Goal: Share content: Share content

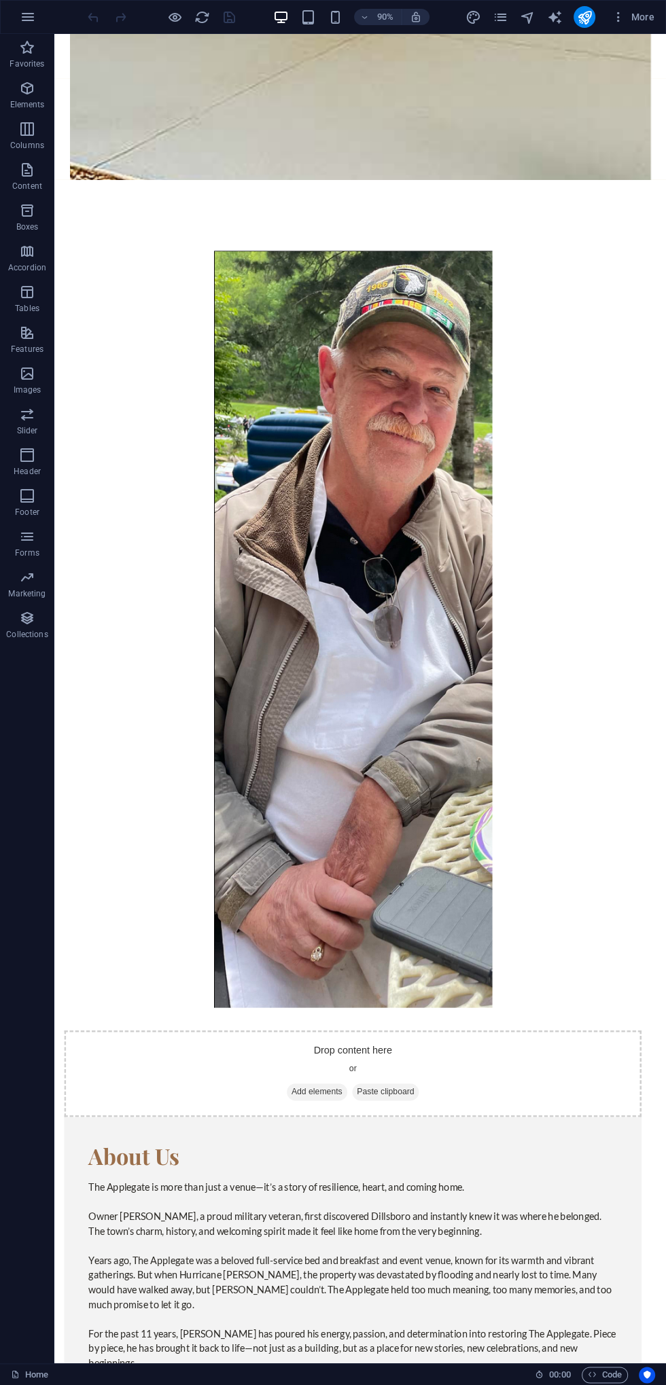
scroll to position [1571, 0]
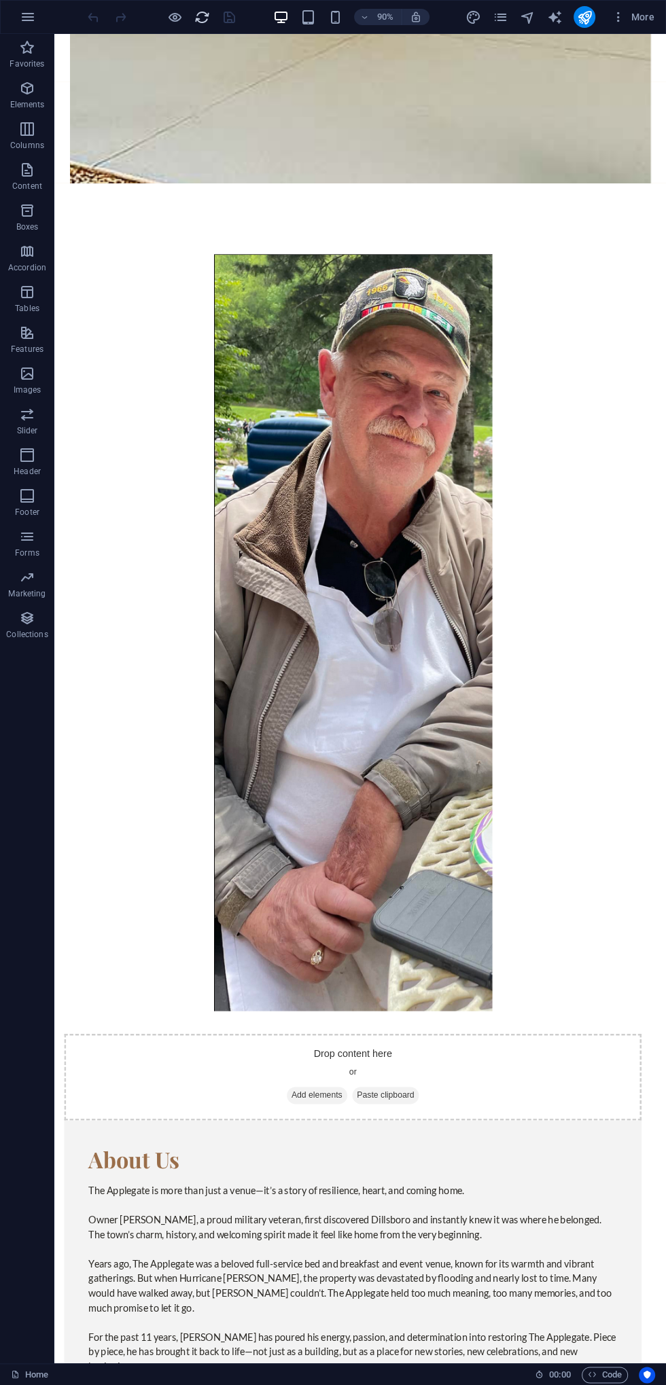
click at [194, 22] on icon "reload" at bounding box center [202, 18] width 16 height 16
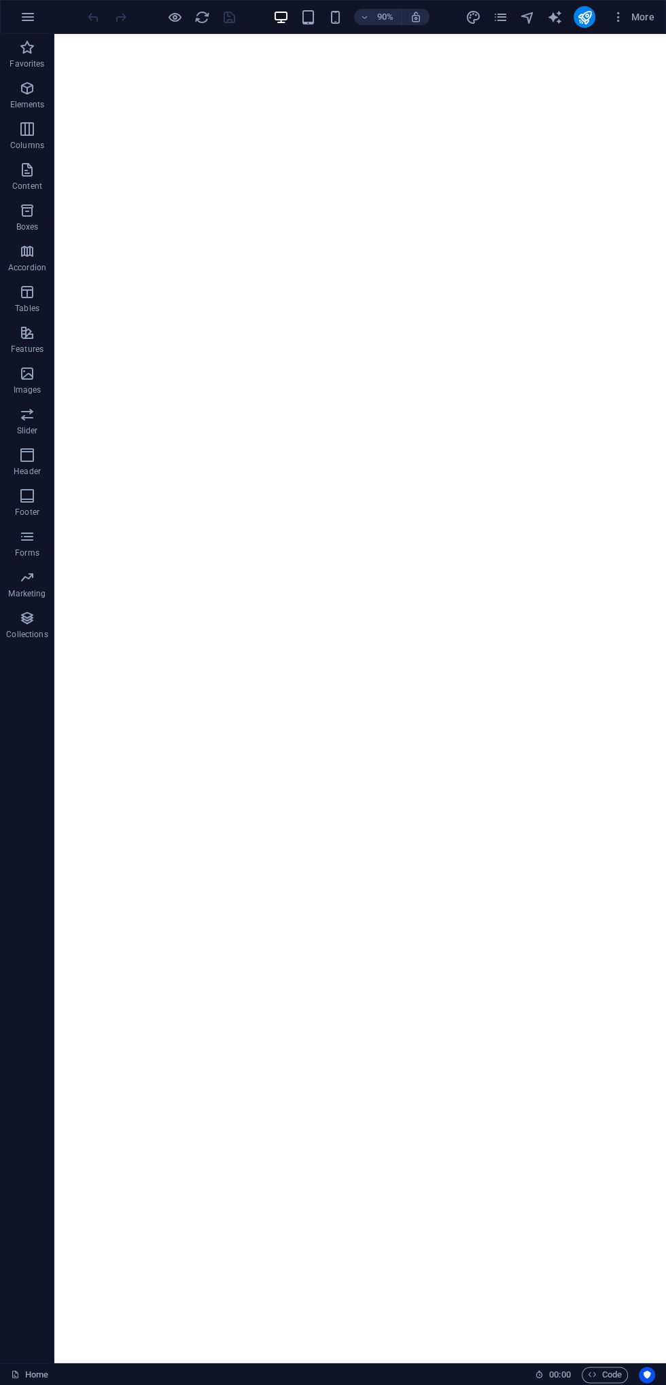
click at [152, 20] on div at bounding box center [147, 17] width 16 height 16
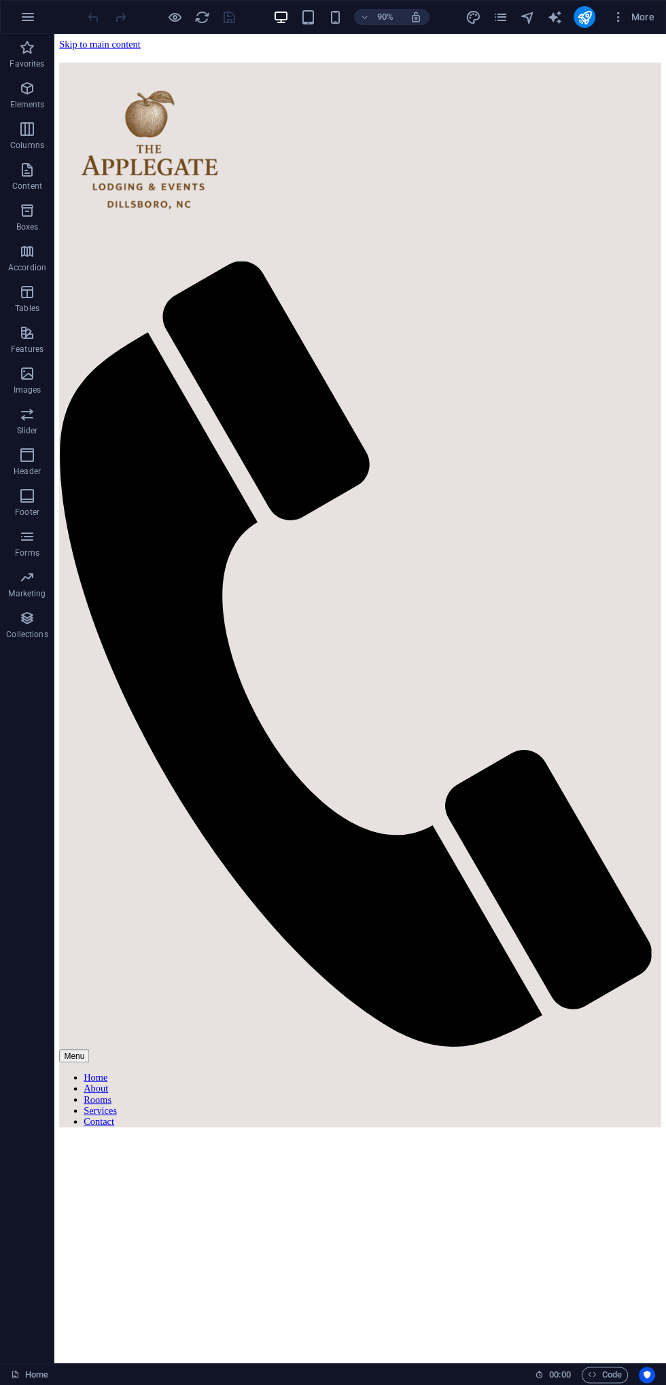
scroll to position [0, 0]
click at [199, 17] on icon "reload" at bounding box center [202, 18] width 16 height 16
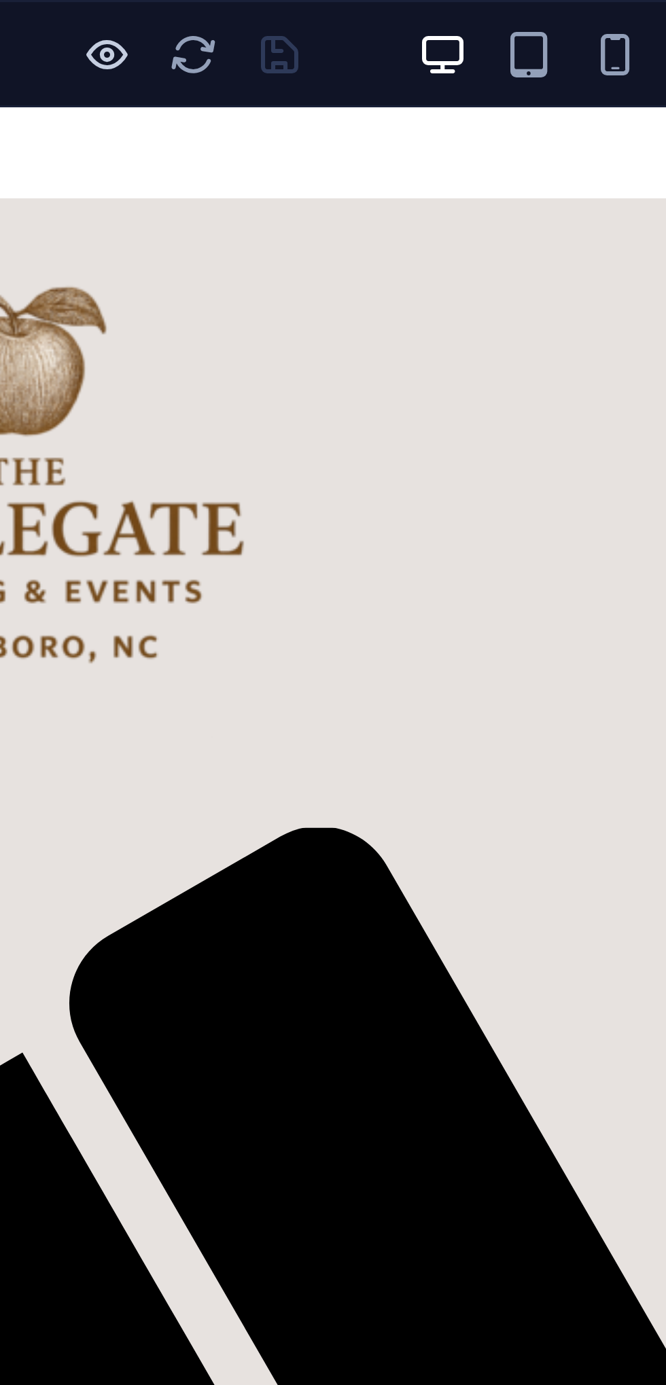
click at [179, 13] on icon "button" at bounding box center [175, 18] width 16 height 16
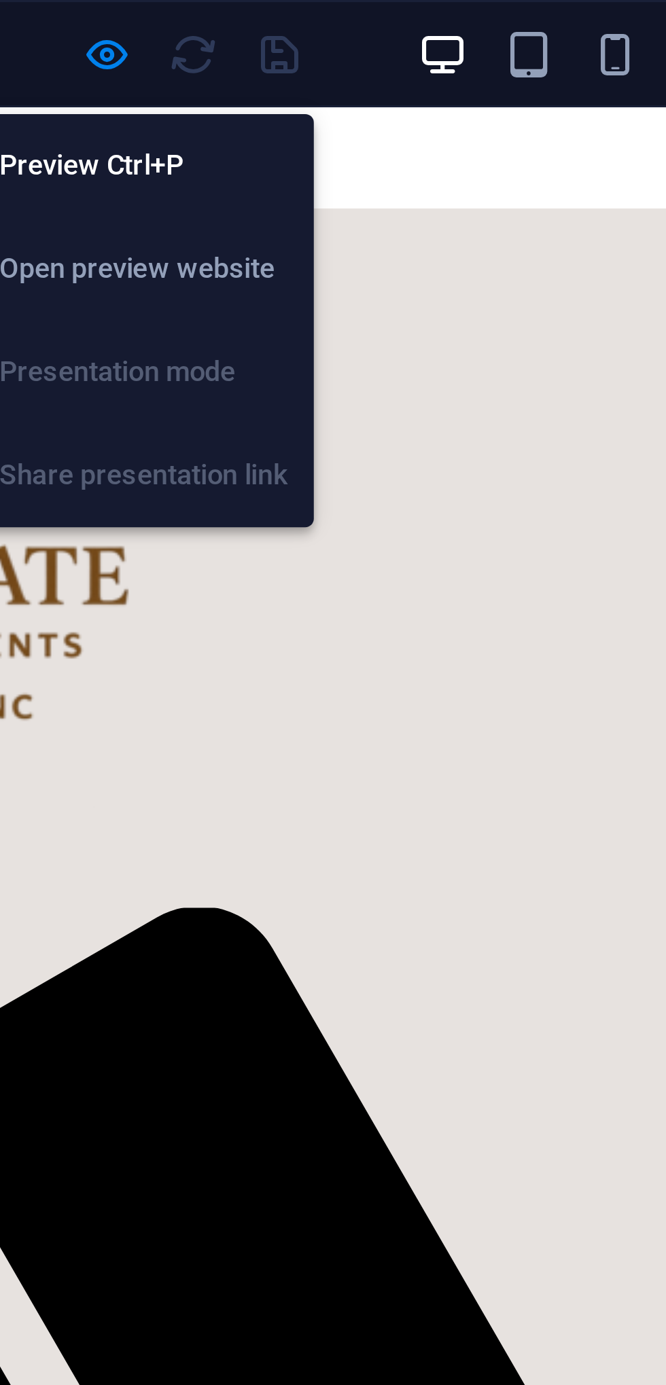
click at [153, 84] on h6 "Open preview website" at bounding box center [186, 85] width 91 height 16
click at [167, 21] on icon "button" at bounding box center [175, 18] width 16 height 16
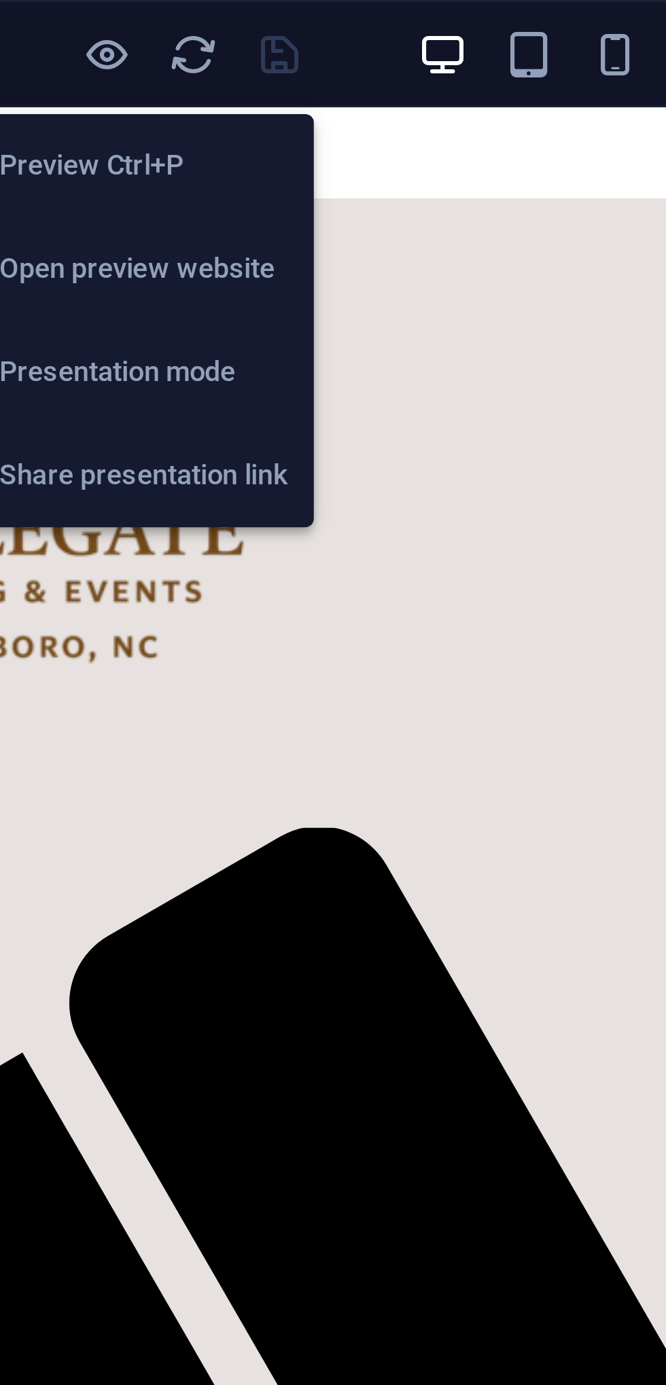
click at [163, 143] on h6 "Share presentation link" at bounding box center [186, 150] width 91 height 16
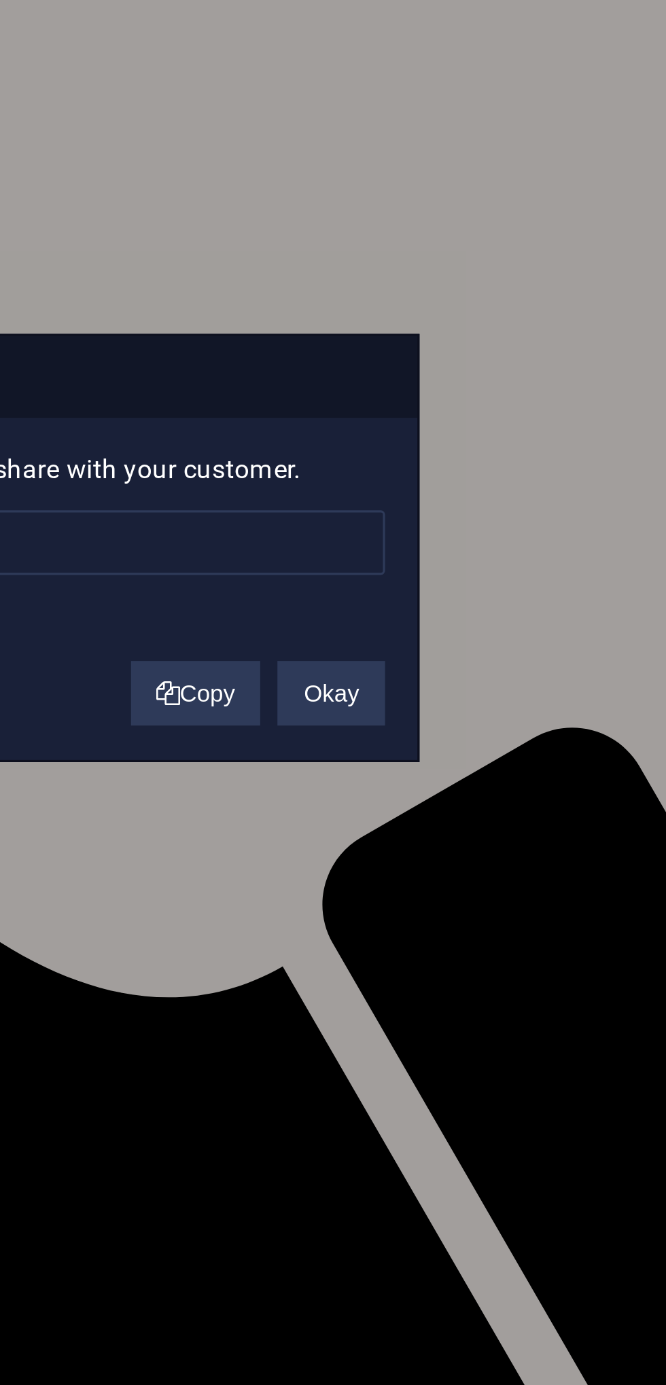
type input "[URL][DOMAIN_NAME]"
click at [397, 745] on button "Copy" at bounding box center [404, 738] width 41 height 20
click at [445, 736] on button "Okay" at bounding box center [448, 738] width 34 height 20
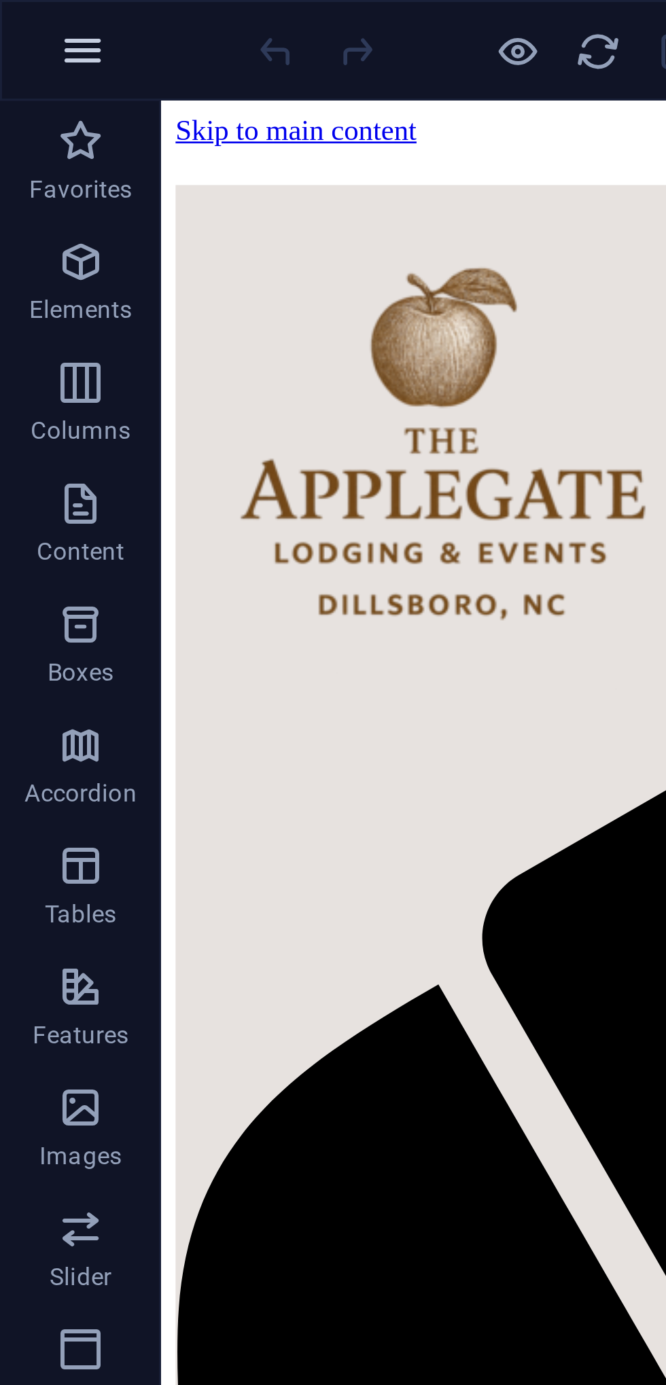
click at [22, 19] on icon "button" at bounding box center [28, 17] width 16 height 16
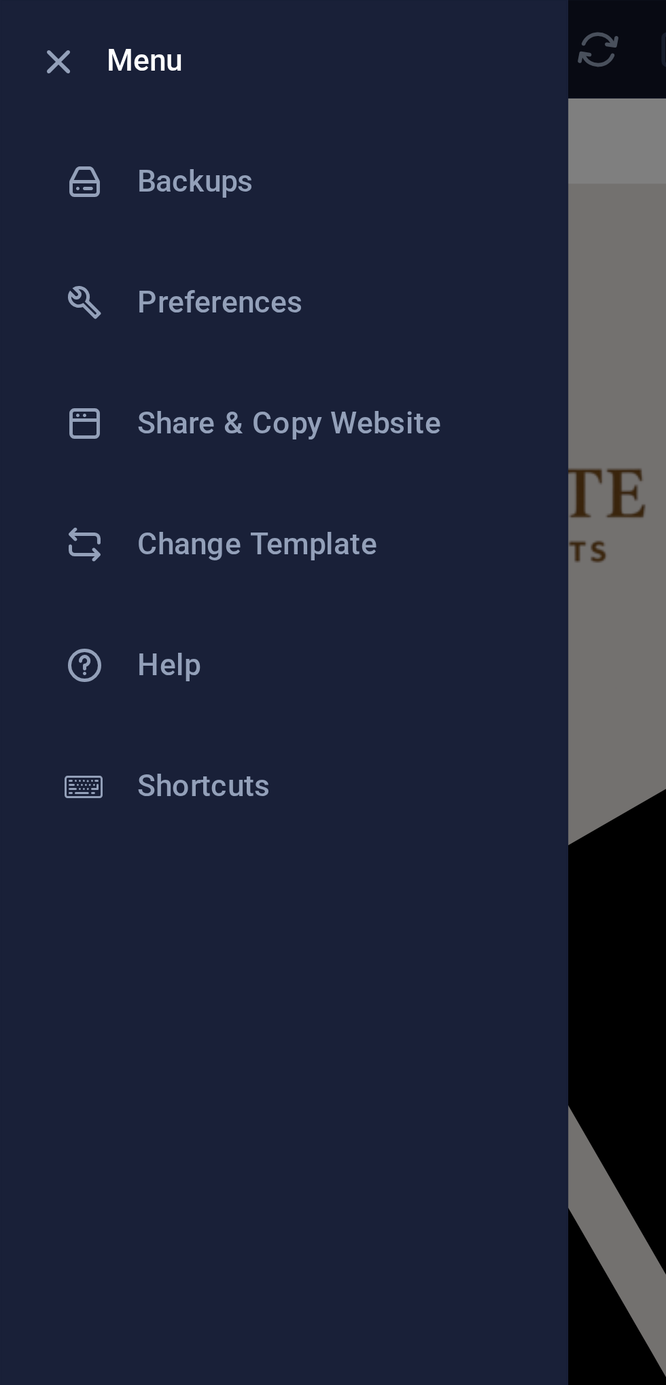
scroll to position [1571, 0]
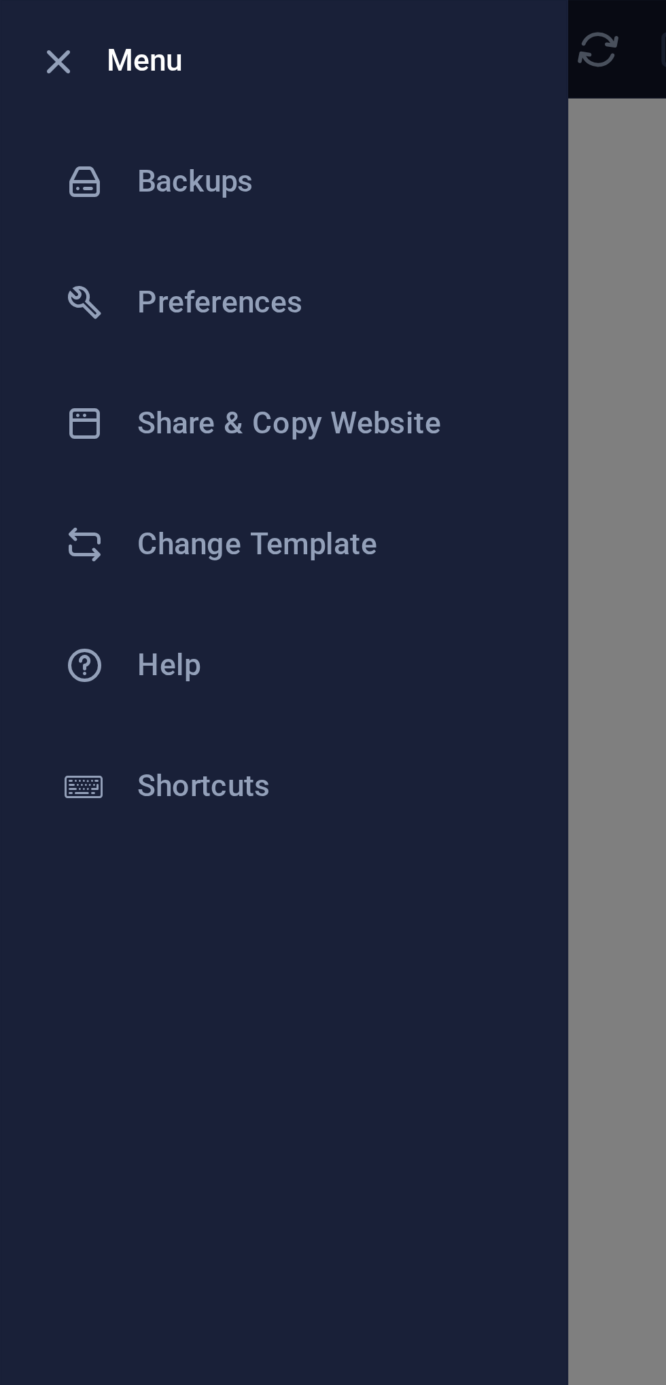
click at [206, 313] on div at bounding box center [333, 692] width 666 height 1385
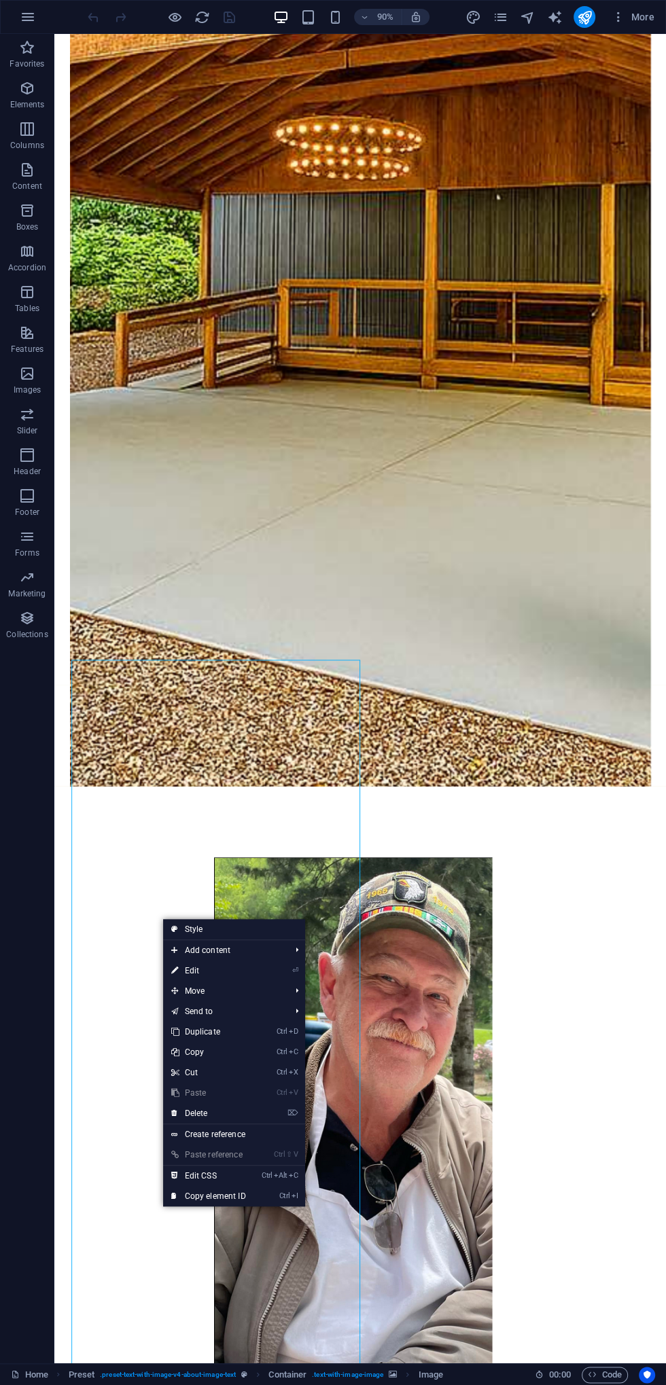
scroll to position [895, 0]
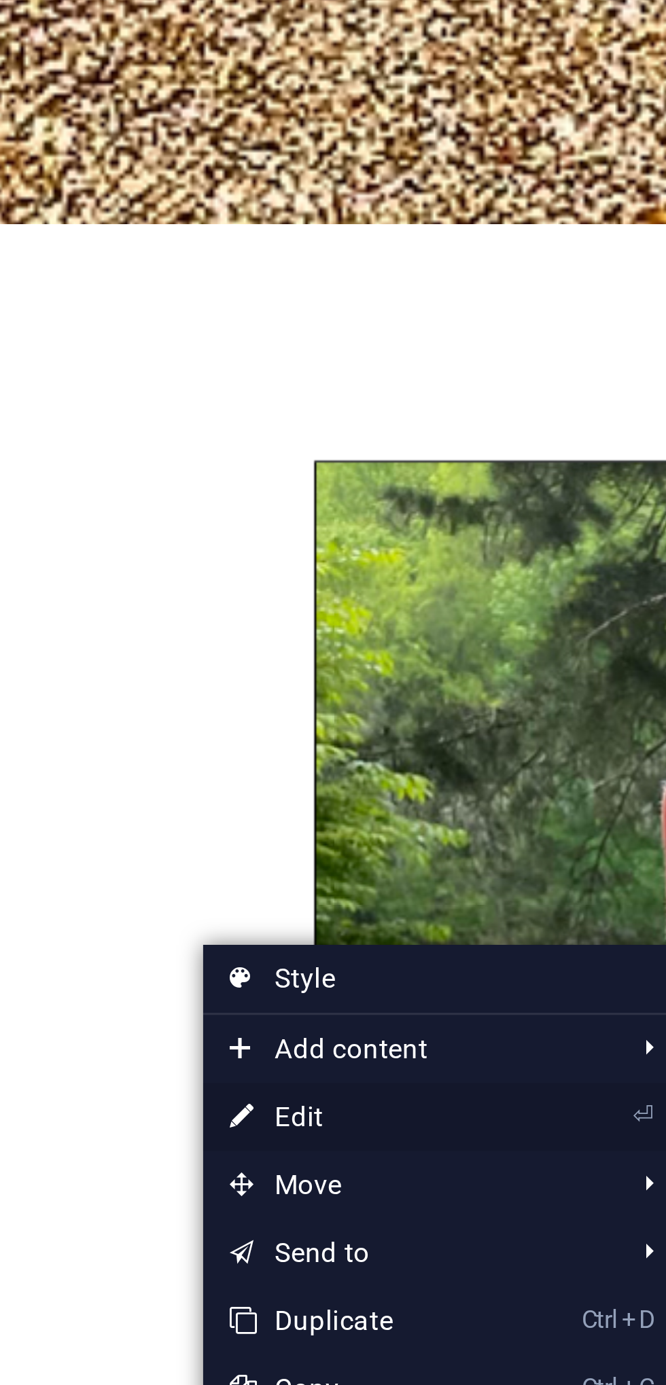
click at [201, 1058] on link "⏎ Edit" at bounding box center [226, 1059] width 91 height 20
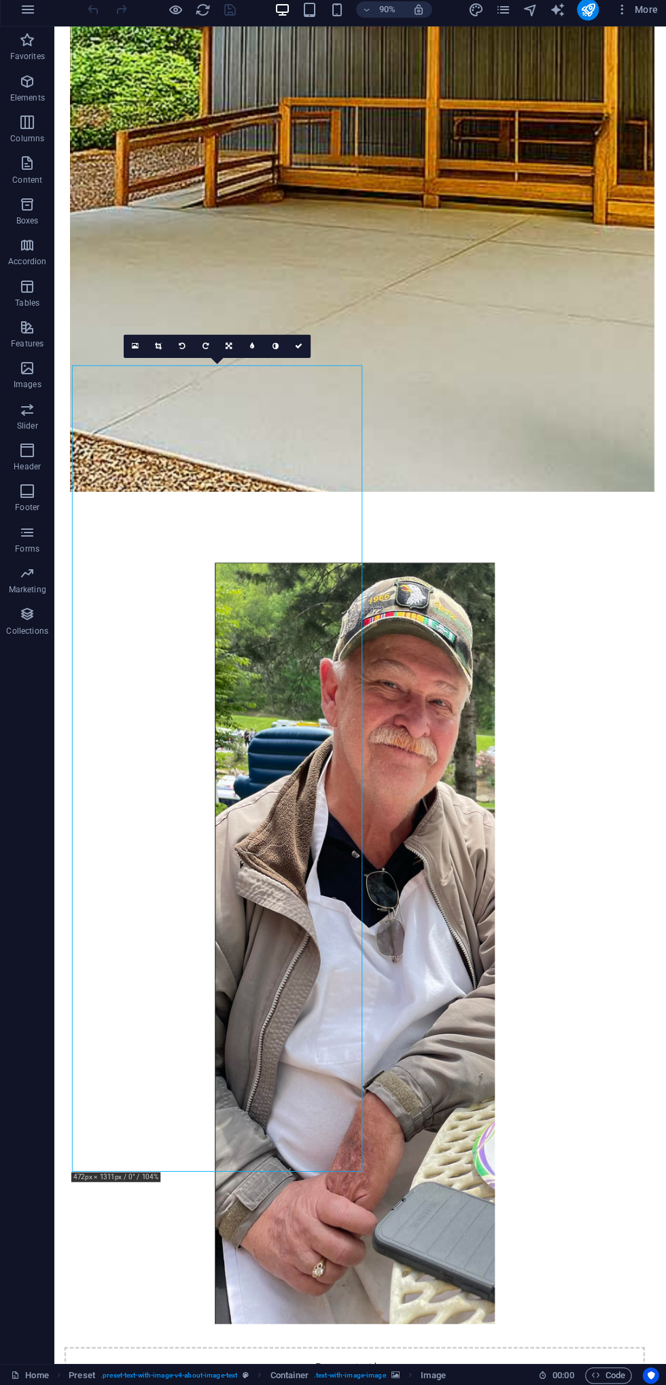
scroll to position [1222, 0]
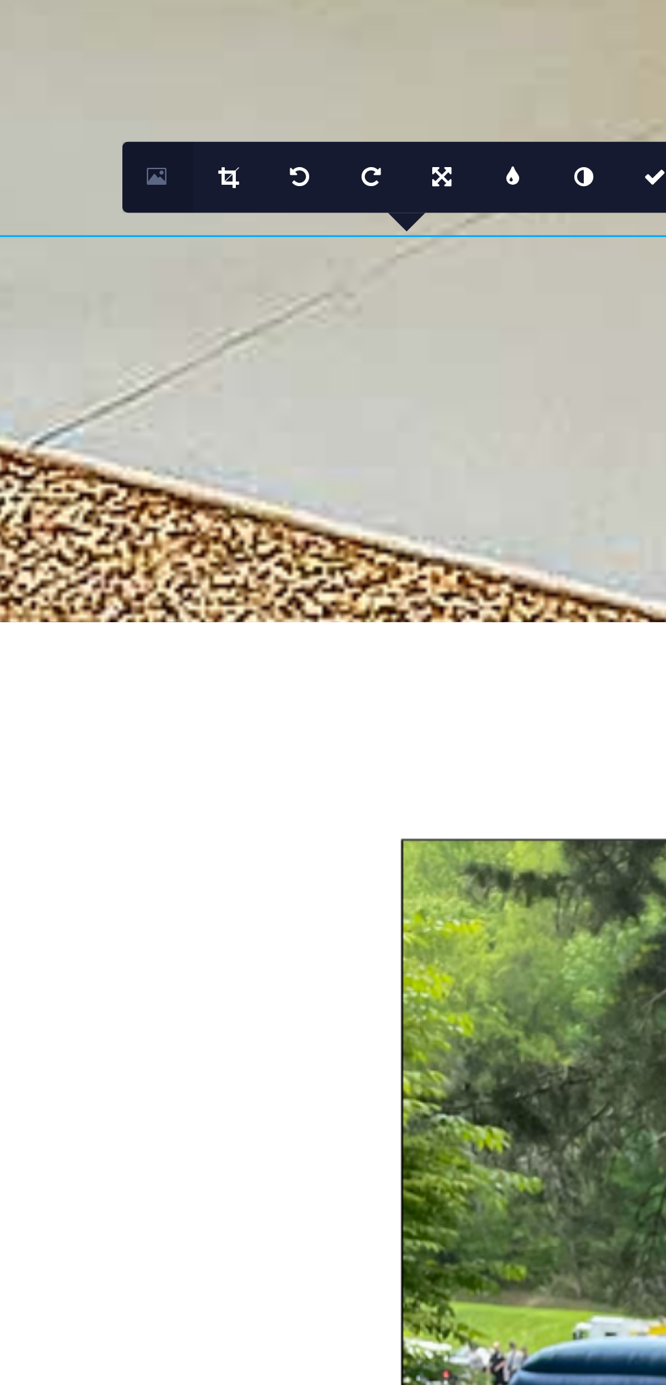
click at [129, 356] on link at bounding box center [134, 351] width 23 height 23
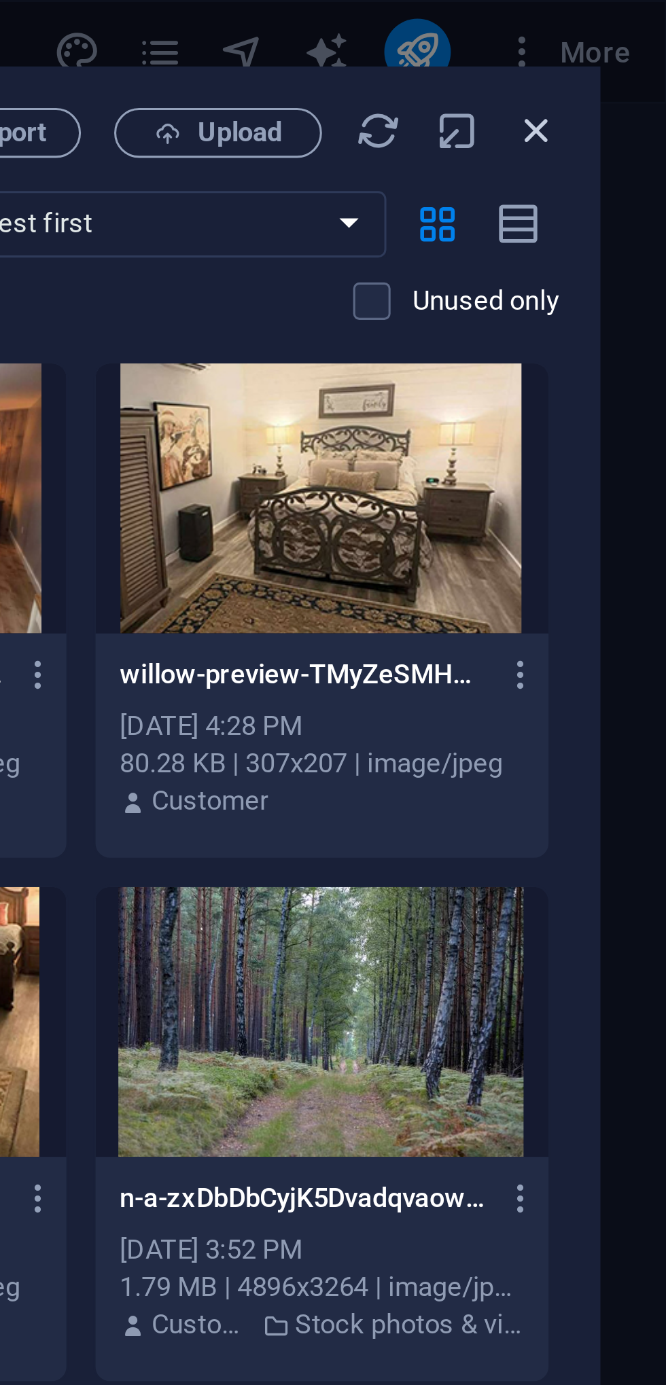
click at [625, 44] on icon "button" at bounding box center [622, 42] width 15 height 15
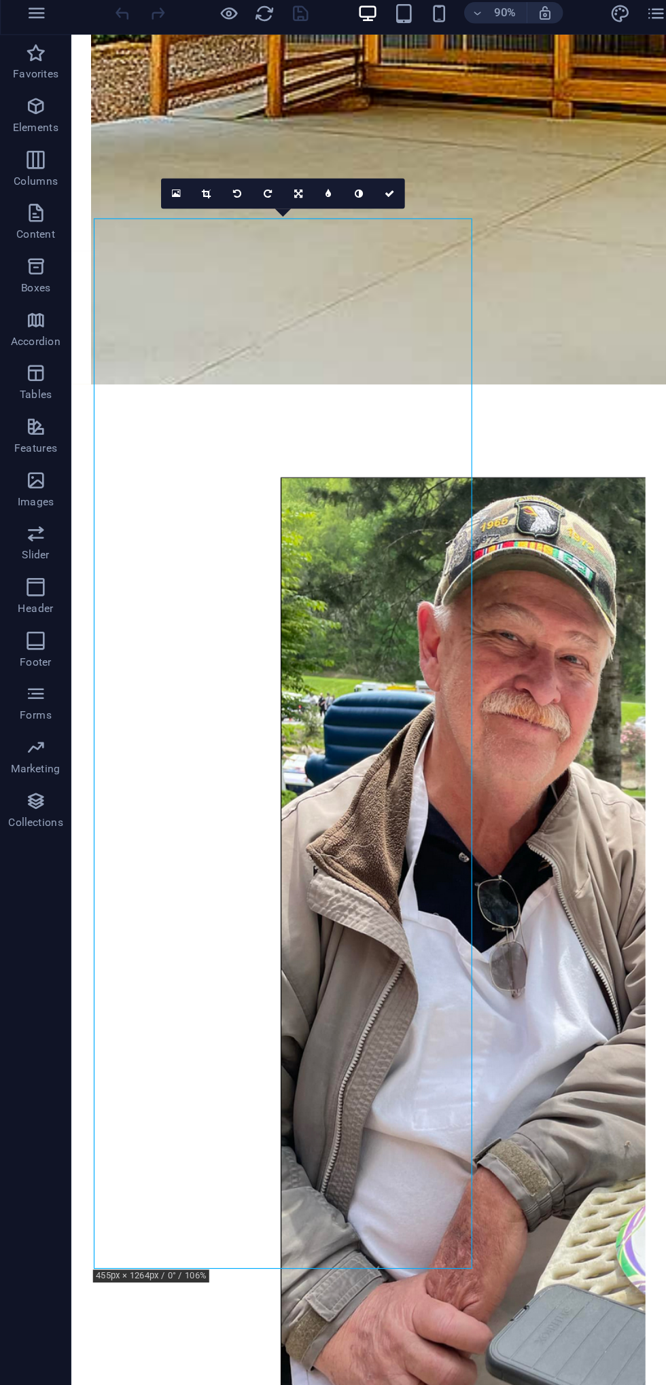
scroll to position [1459, 0]
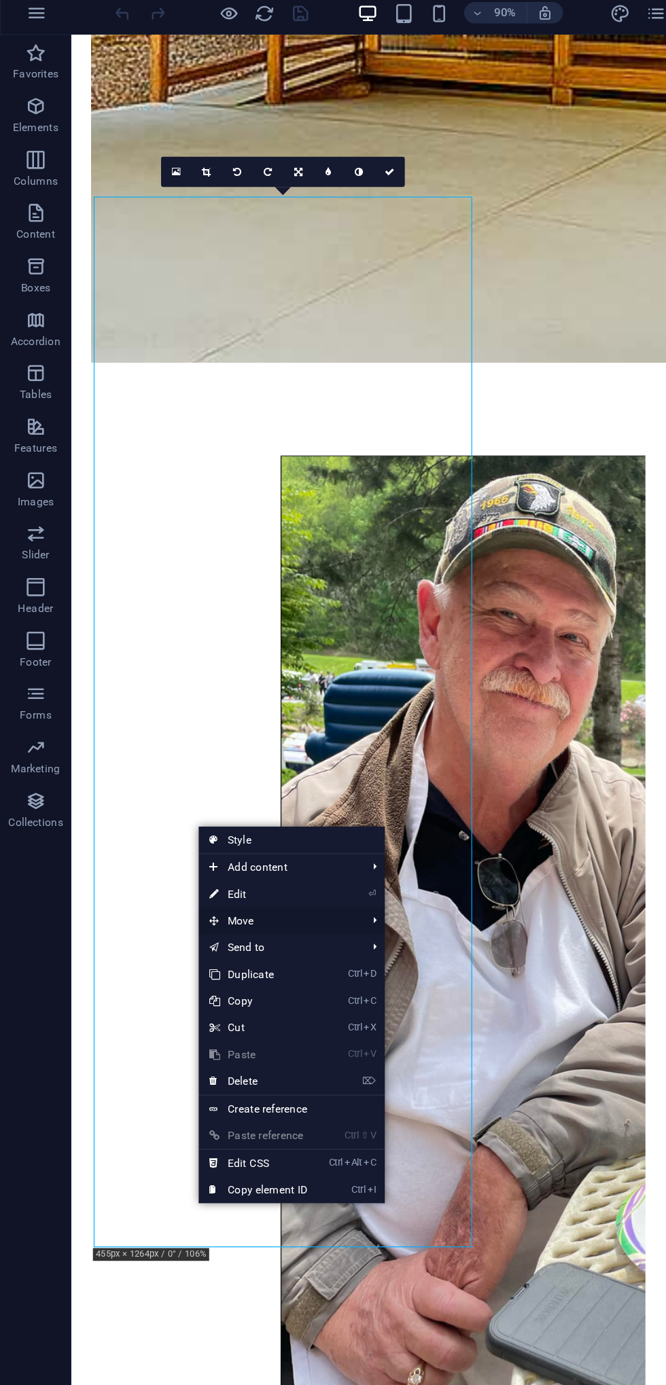
click at [164, 706] on icon at bounding box center [163, 710] width 7 height 20
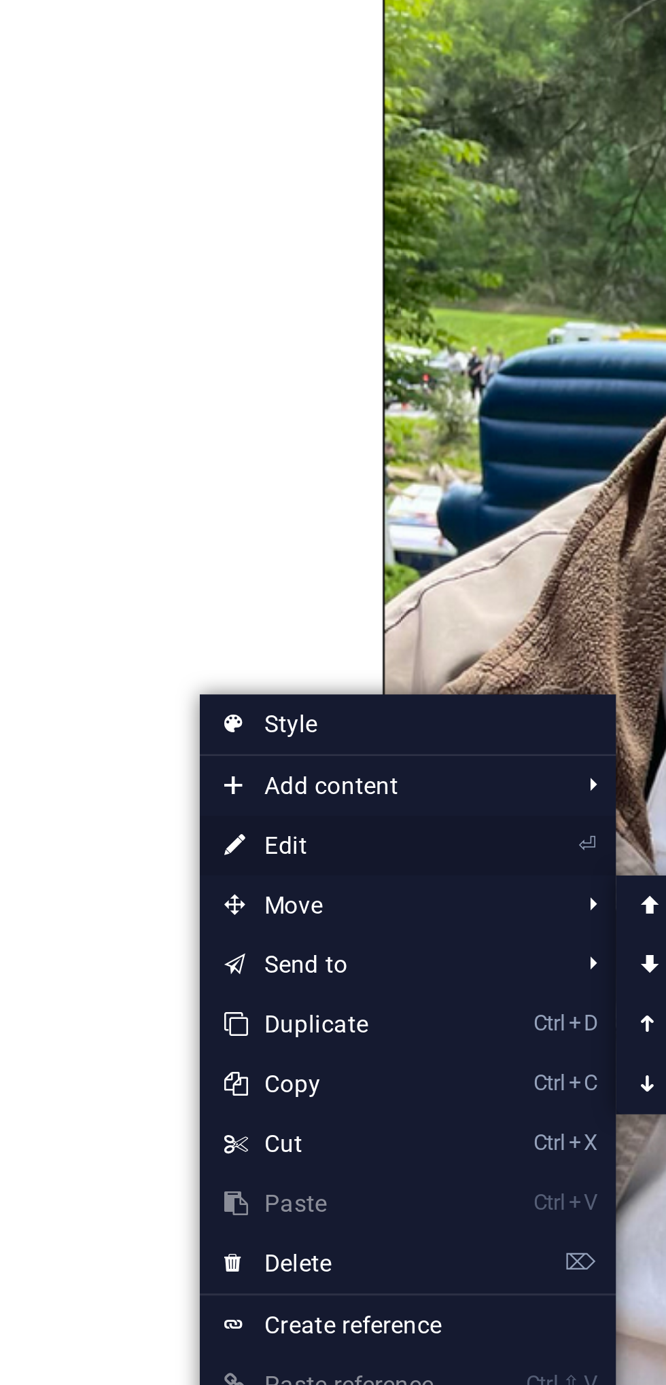
click at [172, 685] on link "⏎ Edit" at bounding box center [196, 689] width 91 height 20
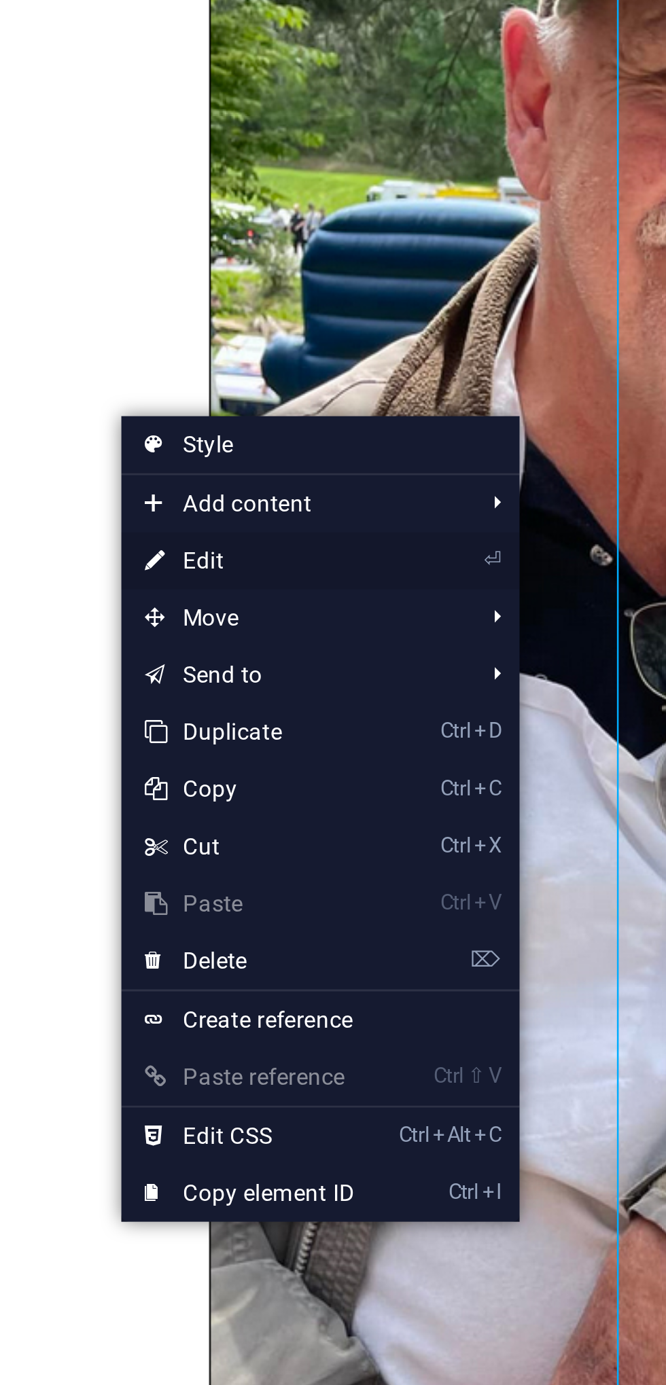
click at [207, 641] on link "⏎ Edit" at bounding box center [228, 646] width 91 height 20
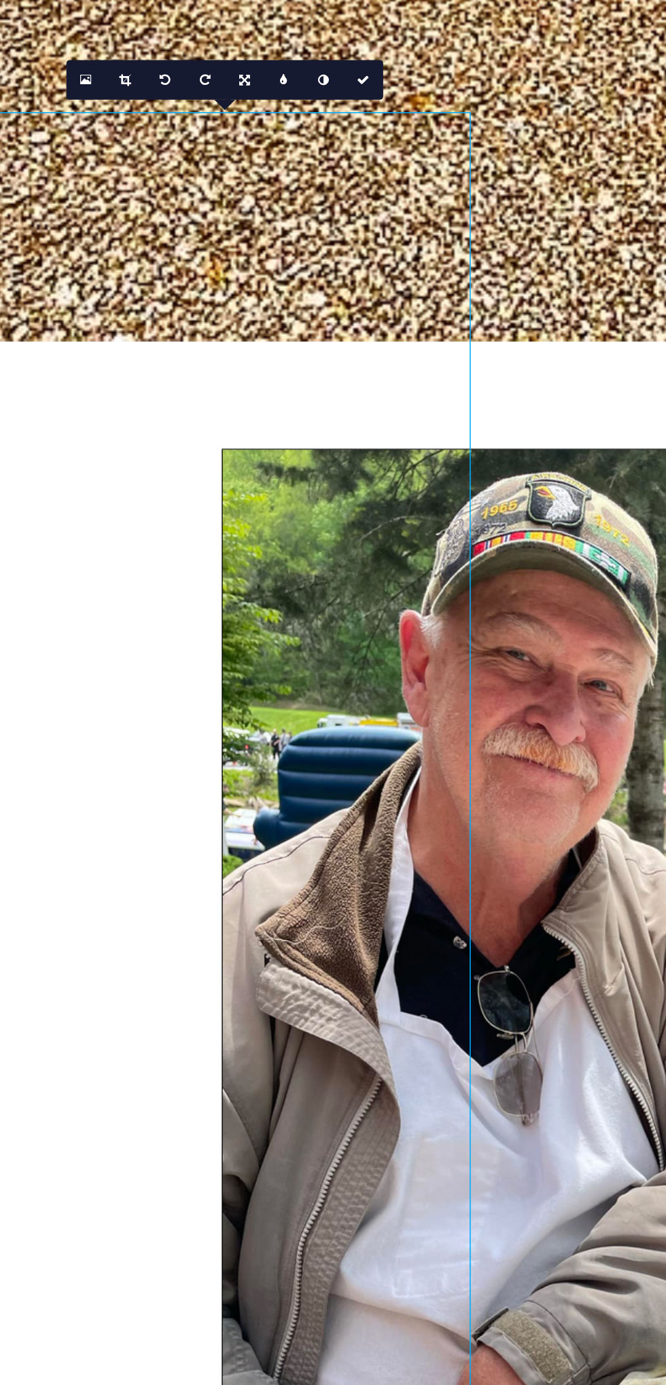
scroll to position [1517, 0]
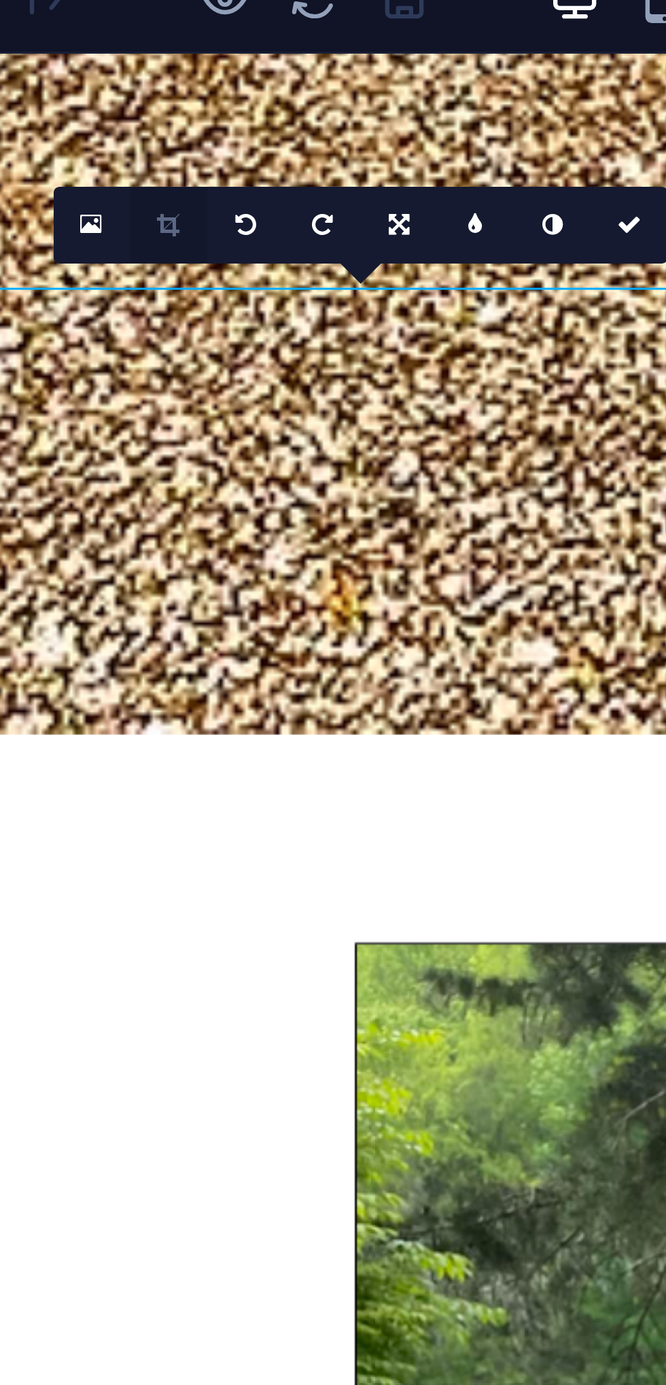
click at [158, 87] on icon at bounding box center [157, 85] width 7 height 7
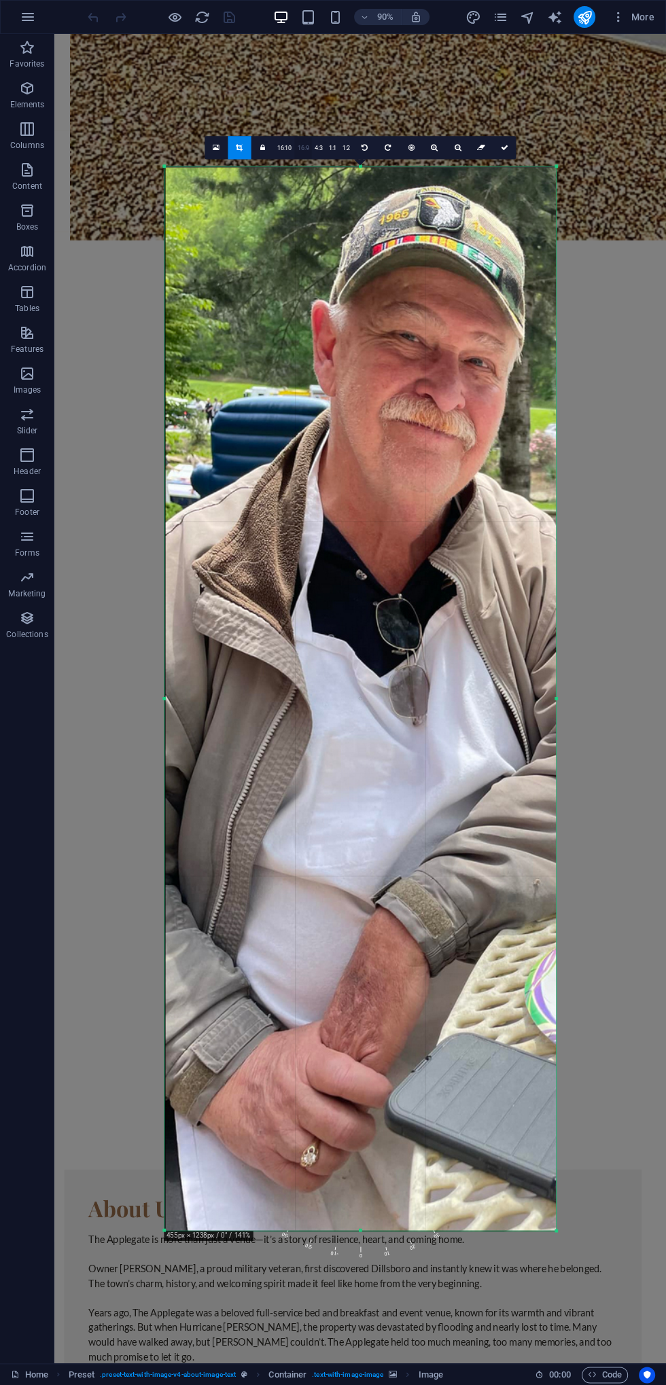
click at [310, 142] on link "16:9" at bounding box center [303, 148] width 17 height 23
